Goal: Task Accomplishment & Management: Use online tool/utility

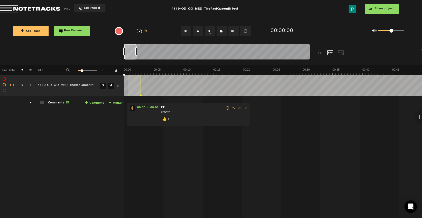
click at [129, 53] on div at bounding box center [130, 52] width 12 height 16
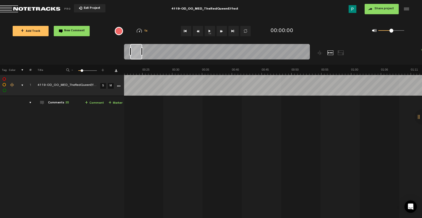
scroll to position [0, 143]
drag, startPoint x: 132, startPoint y: 55, endPoint x: 139, endPoint y: 54, distance: 6.8
click at [139, 54] on div at bounding box center [136, 52] width 12 height 16
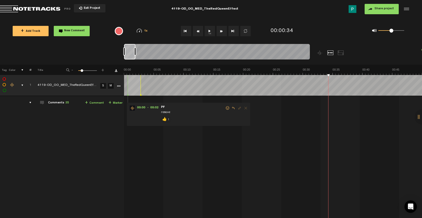
scroll to position [0, 0]
drag, startPoint x: 139, startPoint y: 55, endPoint x: 126, endPoint y: 56, distance: 12.2
click at [127, 56] on div at bounding box center [129, 52] width 11 height 16
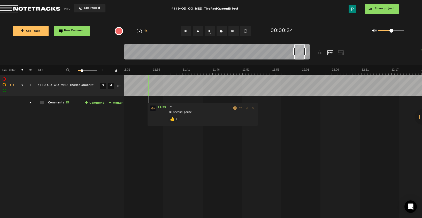
scroll to position [0, 4203]
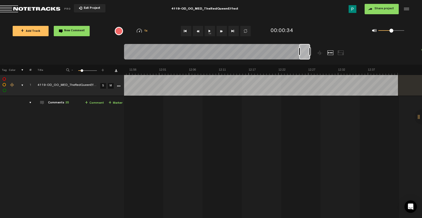
drag, startPoint x: 129, startPoint y: 51, endPoint x: 327, endPoint y: 55, distance: 197.6
click at [327, 55] on div at bounding box center [240, 54] width 232 height 21
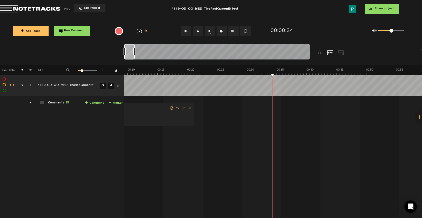
scroll to position [0, 0]
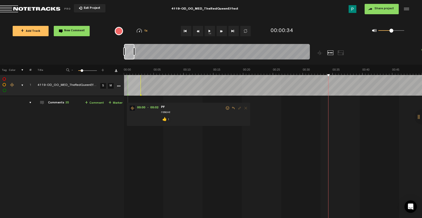
drag, startPoint x: 305, startPoint y: 52, endPoint x: 115, endPoint y: 48, distance: 190.4
click at [115, 48] on nt-zoom-navigation-bar at bounding box center [211, 54] width 422 height 21
click at [210, 31] on button "1x" at bounding box center [210, 31] width 10 height 10
click at [103, 86] on link "S" at bounding box center [103, 86] width 6 height 6
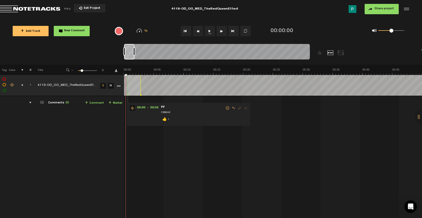
click at [209, 29] on button "1x" at bounding box center [210, 31] width 10 height 10
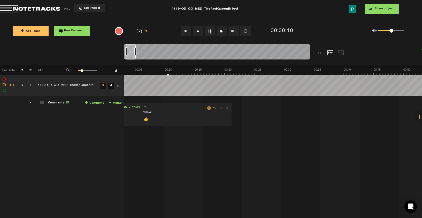
scroll to position [0, 25]
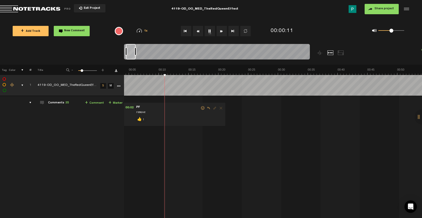
click at [133, 49] on div at bounding box center [131, 52] width 10 height 16
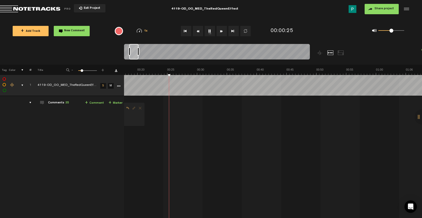
scroll to position [0, 106]
drag, startPoint x: 131, startPoint y: 52, endPoint x: 135, endPoint y: 52, distance: 3.4
click at [135, 52] on div at bounding box center [133, 52] width 9 height 16
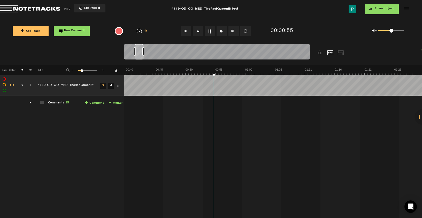
scroll to position [0, 249]
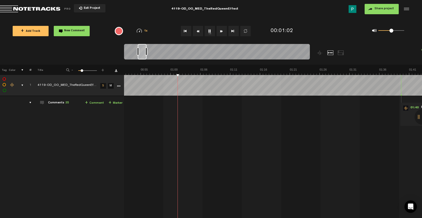
drag, startPoint x: 135, startPoint y: 52, endPoint x: 142, endPoint y: 51, distance: 7.5
click at [142, 51] on div at bounding box center [142, 52] width 9 height 16
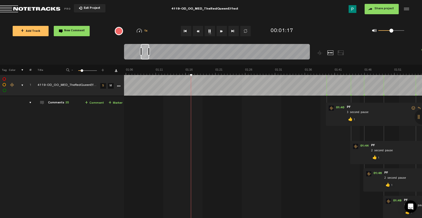
scroll to position [0, 392]
drag, startPoint x: 142, startPoint y: 51, endPoint x: 146, endPoint y: 52, distance: 4.1
click at [146, 52] on div at bounding box center [145, 52] width 8 height 16
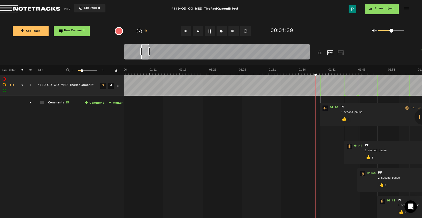
click at [211, 30] on button "1x" at bounding box center [210, 31] width 10 height 10
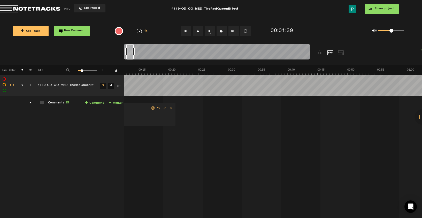
scroll to position [0, 0]
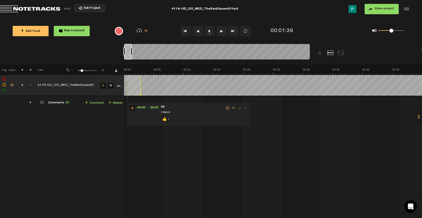
drag, startPoint x: 145, startPoint y: 56, endPoint x: 119, endPoint y: 66, distance: 27.9
click at [119, 18] on div "Loading... 100% + Add Track New Comment 1x 0.25x 0.5x 0.75x 1x 1.25x 1.5x 1.75x…" at bounding box center [211, 18] width 422 height 0
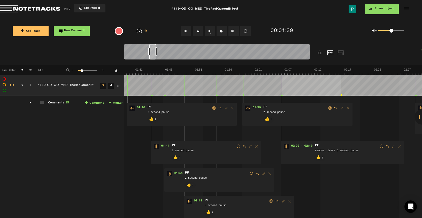
scroll to position [0, 585]
drag, startPoint x: 129, startPoint y: 55, endPoint x: 154, endPoint y: 48, distance: 25.8
click at [154, 48] on div at bounding box center [152, 52] width 7 height 16
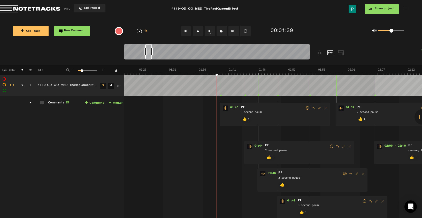
scroll to position [0, 498]
drag, startPoint x: 153, startPoint y: 54, endPoint x: 149, endPoint y: 54, distance: 3.6
click at [149, 54] on div at bounding box center [148, 52] width 7 height 16
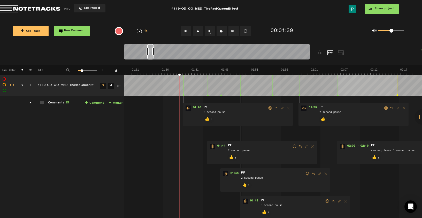
scroll to position [0, 567]
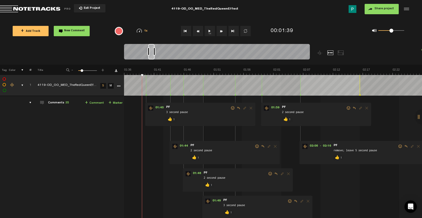
drag, startPoint x: 150, startPoint y: 58, endPoint x: 153, endPoint y: 57, distance: 2.9
click at [153, 57] on div at bounding box center [151, 52] width 6 height 16
drag, startPoint x: 155, startPoint y: 53, endPoint x: 159, endPoint y: 53, distance: 4.2
click at [159, 53] on div at bounding box center [159, 51] width 2 height 8
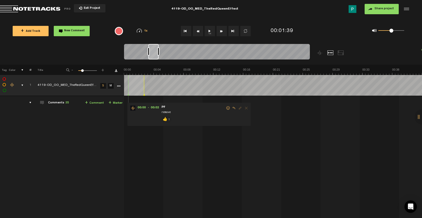
scroll to position [0, 0]
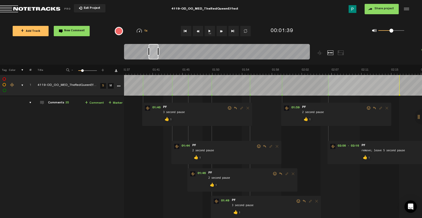
click at [155, 54] on div at bounding box center [154, 52] width 10 height 16
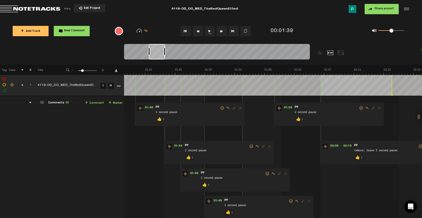
drag, startPoint x: 158, startPoint y: 52, endPoint x: 165, endPoint y: 51, distance: 6.3
click at [165, 51] on div at bounding box center [165, 51] width 2 height 8
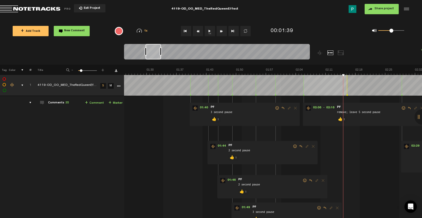
scroll to position [0, 365]
drag, startPoint x: 159, startPoint y: 53, endPoint x: 155, endPoint y: 53, distance: 3.4
click at [155, 53] on div at bounding box center [154, 52] width 16 height 16
click at [211, 32] on button "1x" at bounding box center [210, 31] width 10 height 10
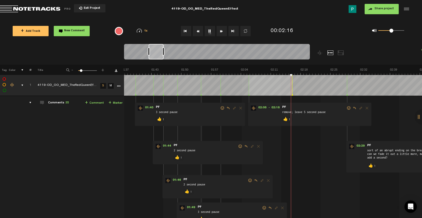
scroll to position [0, 429]
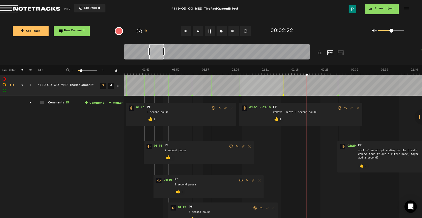
drag, startPoint x: 152, startPoint y: 53, endPoint x: 156, endPoint y: 53, distance: 3.6
click at [156, 53] on div at bounding box center [156, 52] width 15 height 16
click at [209, 31] on button "1x" at bounding box center [210, 31] width 10 height 10
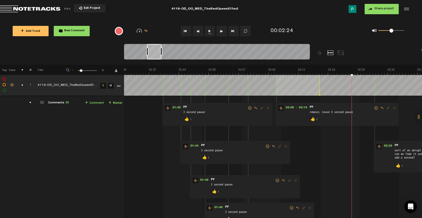
scroll to position [0, 397]
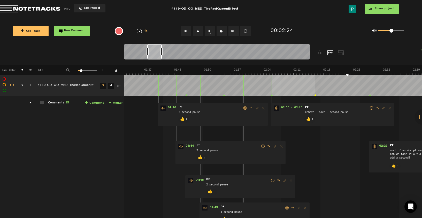
click at [155, 55] on div at bounding box center [154, 52] width 14 height 16
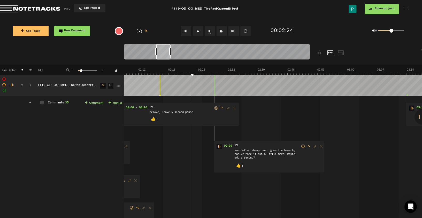
scroll to position [0, 490]
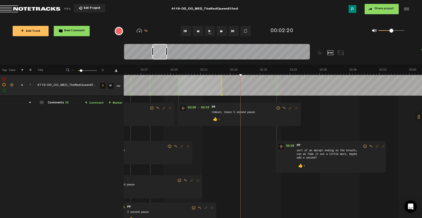
click at [210, 31] on button "1x" at bounding box center [210, 31] width 10 height 10
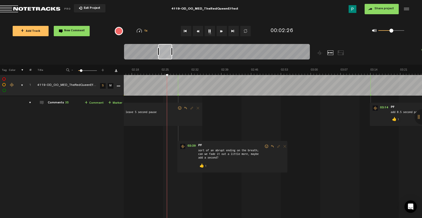
drag, startPoint x: 157, startPoint y: 54, endPoint x: 163, endPoint y: 53, distance: 5.6
click at [163, 53] on div at bounding box center [165, 52] width 14 height 16
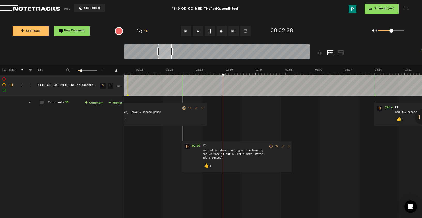
click at [210, 32] on button "1x" at bounding box center [210, 31] width 10 height 10
click at [210, 30] on button "1x" at bounding box center [210, 31] width 10 height 10
click at [211, 31] on button "1x" at bounding box center [210, 31] width 10 height 10
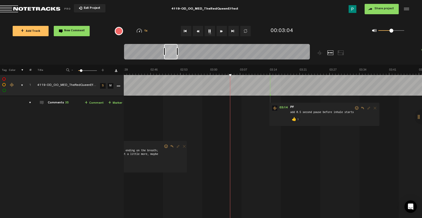
scroll to position [0, 694]
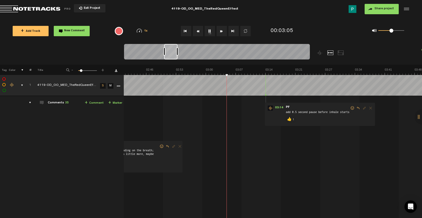
drag, startPoint x: 165, startPoint y: 55, endPoint x: 171, endPoint y: 54, distance: 6.3
click at [171, 54] on div at bounding box center [170, 52] width 13 height 16
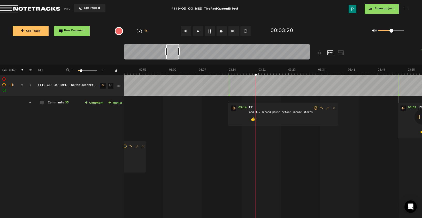
scroll to position [0, 744]
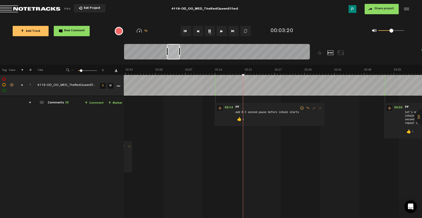
drag, startPoint x: 172, startPoint y: 52, endPoint x: 175, endPoint y: 52, distance: 2.9
click at [175, 52] on div at bounding box center [173, 52] width 13 height 16
click at [212, 32] on button "1x" at bounding box center [210, 31] width 10 height 10
click at [175, 54] on div at bounding box center [173, 52] width 12 height 16
click at [212, 33] on button "1x" at bounding box center [210, 31] width 10 height 10
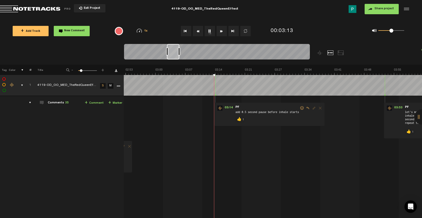
click at [211, 33] on button "1x" at bounding box center [210, 31] width 10 height 10
click at [208, 30] on button "1x" at bounding box center [210, 31] width 10 height 10
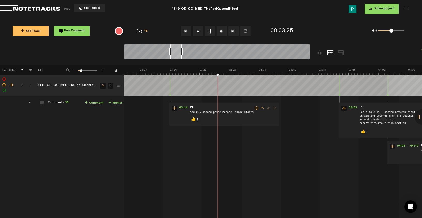
scroll to position [0, 813]
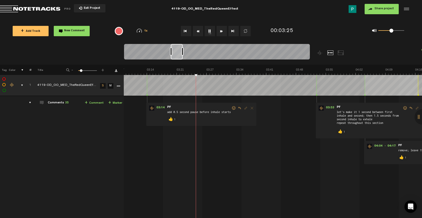
drag, startPoint x: 174, startPoint y: 54, endPoint x: 178, endPoint y: 54, distance: 3.9
click at [178, 54] on div at bounding box center [177, 52] width 12 height 16
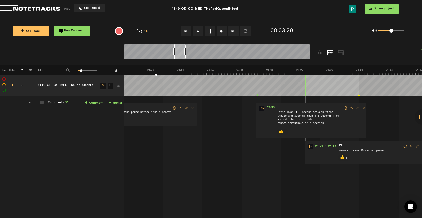
scroll to position [0, 872]
drag, startPoint x: 177, startPoint y: 55, endPoint x: 180, endPoint y: 55, distance: 3.4
click at [180, 55] on div at bounding box center [179, 52] width 11 height 16
click at [210, 29] on button "1x" at bounding box center [210, 31] width 10 height 10
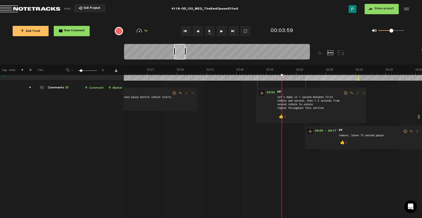
scroll to position [0, 0]
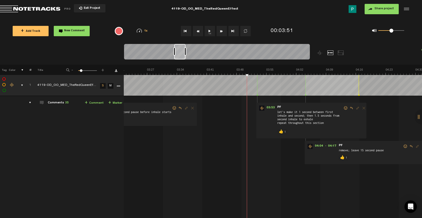
click at [207, 32] on button "1x" at bounding box center [210, 31] width 10 height 10
click at [208, 32] on button "1x" at bounding box center [210, 31] width 10 height 10
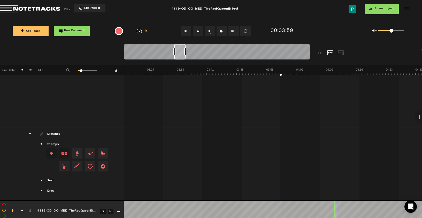
scroll to position [224, 0]
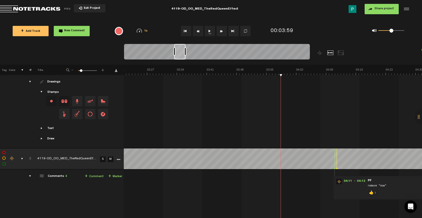
click at [103, 158] on link "S" at bounding box center [103, 159] width 6 height 6
click at [211, 34] on button "1x" at bounding box center [210, 31] width 10 height 10
click at [210, 33] on button "1x" at bounding box center [210, 31] width 10 height 10
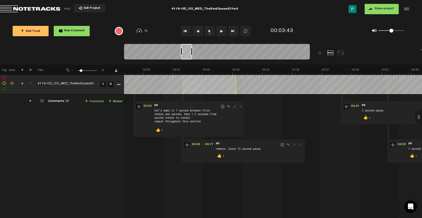
scroll to position [0, 1000]
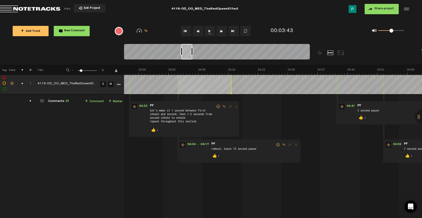
drag, startPoint x: 173, startPoint y: 50, endPoint x: 188, endPoint y: 50, distance: 14.5
click at [188, 50] on div at bounding box center [187, 52] width 11 height 16
click at [102, 83] on link "S" at bounding box center [103, 84] width 6 height 6
click at [206, 32] on button "1x" at bounding box center [210, 31] width 10 height 10
click at [210, 31] on button "1x" at bounding box center [210, 31] width 10 height 10
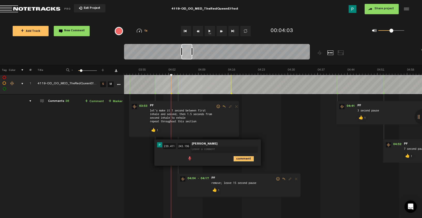
click at [244, 158] on icon "comment" at bounding box center [244, 158] width 20 height 5
click at [273, 145] on span "Delete comment" at bounding box center [273, 145] width 6 height 4
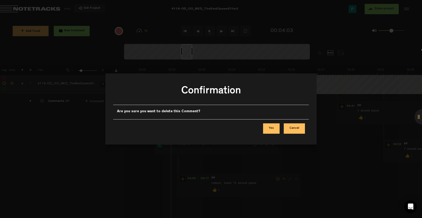
click at [272, 127] on button "Yes" at bounding box center [271, 128] width 17 height 10
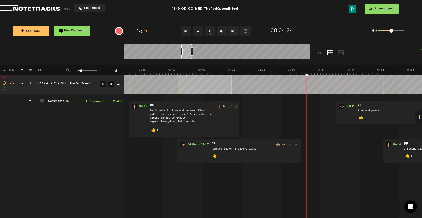
click at [209, 32] on button "1x" at bounding box center [210, 31] width 10 height 10
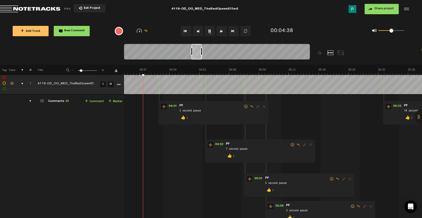
scroll to position [0, 1183]
drag, startPoint x: 188, startPoint y: 56, endPoint x: 198, endPoint y: 55, distance: 10.4
click at [198, 55] on div at bounding box center [197, 52] width 10 height 16
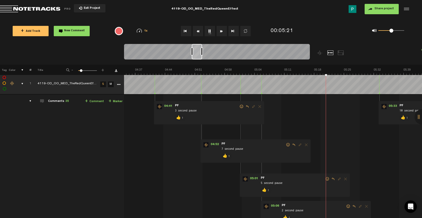
click at [209, 30] on button "1x" at bounding box center [210, 31] width 10 height 10
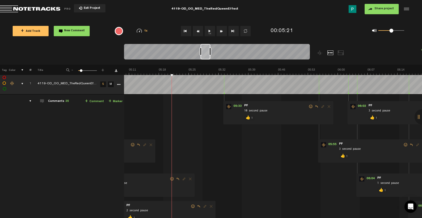
scroll to position [0, 1311]
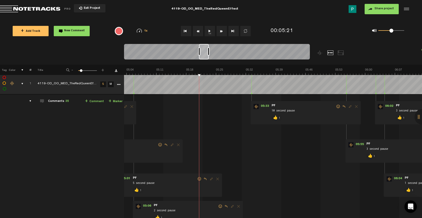
drag, startPoint x: 197, startPoint y: 52, endPoint x: 204, endPoint y: 52, distance: 7.2
click at [204, 52] on div at bounding box center [204, 52] width 10 height 16
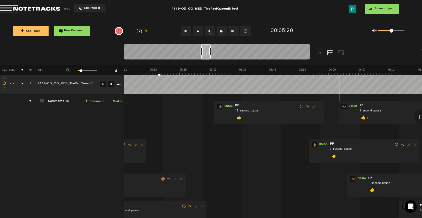
scroll to position [0, 1365]
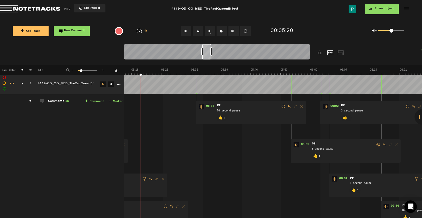
drag, startPoint x: 203, startPoint y: 53, endPoint x: 206, endPoint y: 53, distance: 3.1
click at [206, 53] on div at bounding box center [206, 52] width 9 height 16
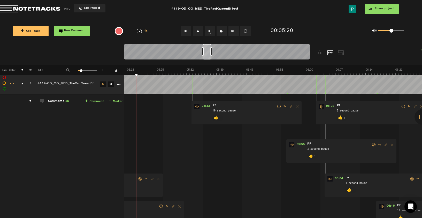
scroll to position [0, 1384]
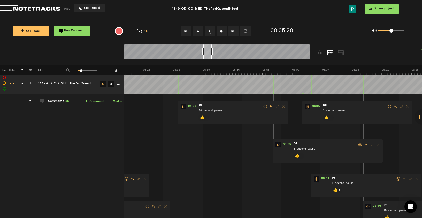
click at [207, 51] on div at bounding box center [207, 52] width 9 height 16
click at [208, 31] on button "1x" at bounding box center [210, 31] width 10 height 10
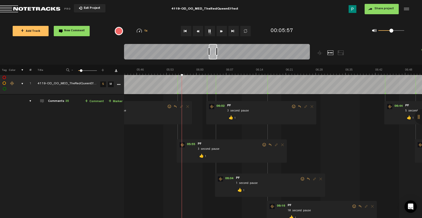
scroll to position [0, 1489]
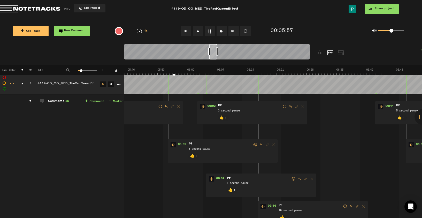
drag, startPoint x: 208, startPoint y: 54, endPoint x: 214, endPoint y: 53, distance: 6.1
click at [214, 53] on div at bounding box center [213, 52] width 8 height 16
click at [210, 29] on button "1x" at bounding box center [210, 31] width 10 height 10
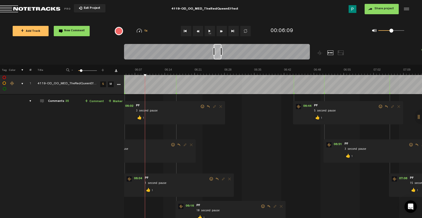
drag, startPoint x: 212, startPoint y: 56, endPoint x: 218, endPoint y: 56, distance: 5.9
click at [218, 56] on div at bounding box center [218, 52] width 8 height 16
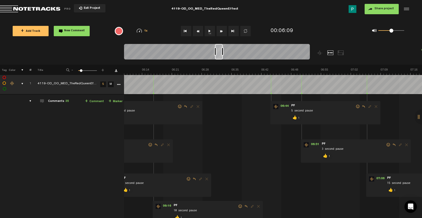
scroll to position [0, 1594]
click at [208, 31] on button "1x" at bounding box center [210, 31] width 10 height 10
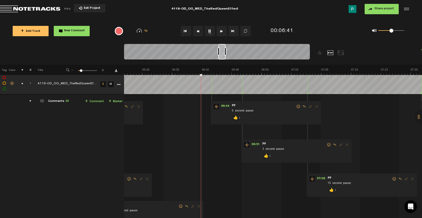
scroll to position [0, 1658]
drag, startPoint x: 221, startPoint y: 57, endPoint x: 224, endPoint y: 56, distance: 3.7
click at [224, 56] on div at bounding box center [222, 52] width 7 height 16
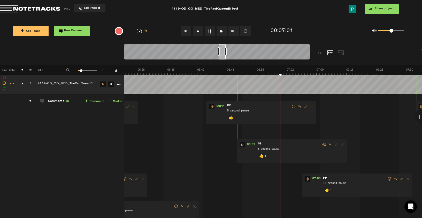
click at [209, 32] on button "1x" at bounding box center [210, 31] width 10 height 10
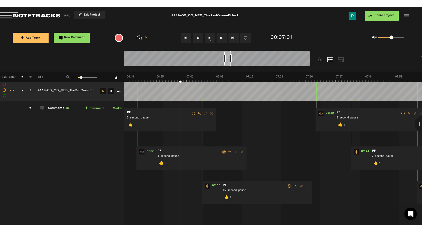
scroll to position [0, 1772]
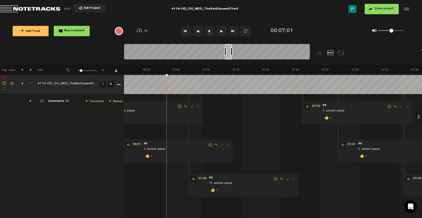
drag, startPoint x: 222, startPoint y: 58, endPoint x: 229, endPoint y: 57, distance: 6.5
click at [229, 57] on div at bounding box center [228, 52] width 7 height 16
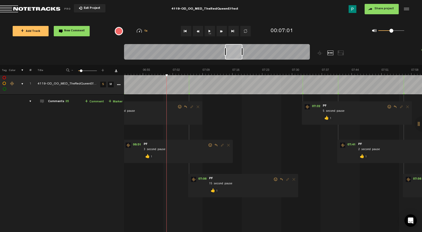
click at [326, 13] on div "Share project Save project" at bounding box center [341, 9] width 137 height 10
